Goal: Find specific page/section: Find specific page/section

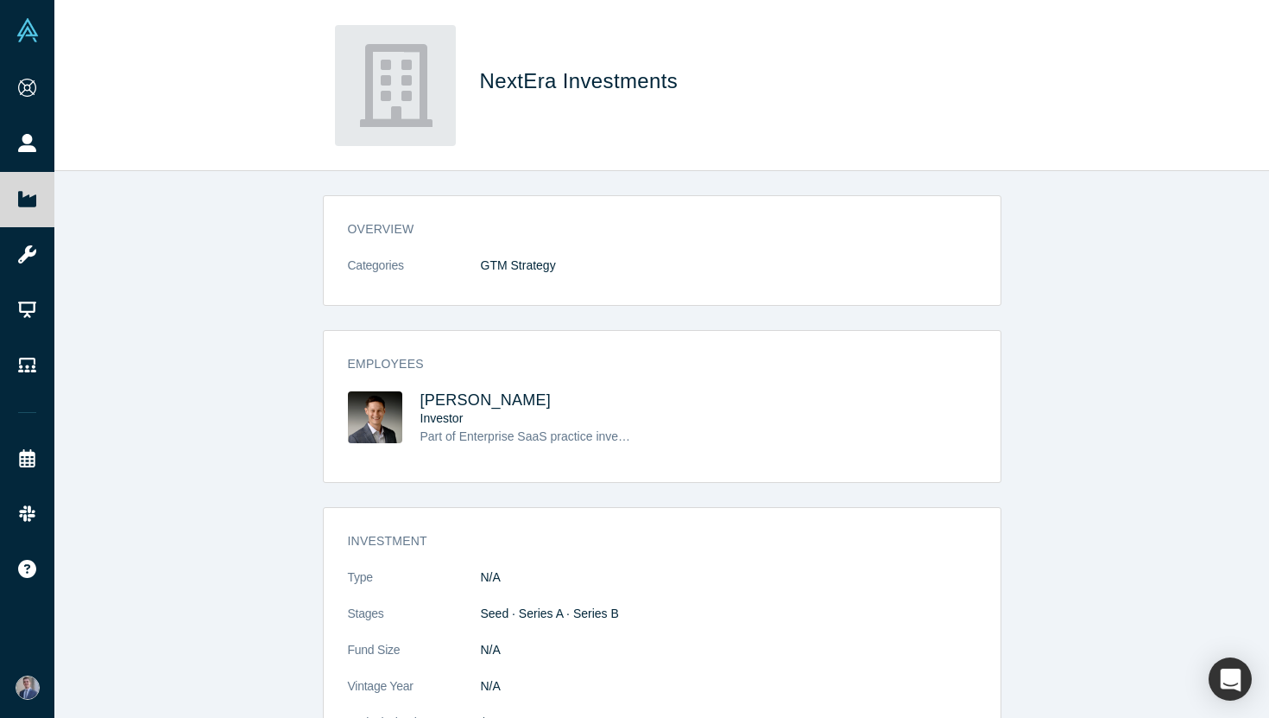
click at [469, 383] on div "Employees [PERSON_NAME] Investor Part of Enterprise SaaS practice investing in …" at bounding box center [662, 412] width 677 height 139
drag, startPoint x: 516, startPoint y: 401, endPoint x: 420, endPoint y: 391, distance: 96.3
click at [421, 391] on h3 "[PERSON_NAME]" at bounding box center [526, 400] width 211 height 18
copy span "[PERSON_NAME]"
